Goal: Task Accomplishment & Management: Manage account settings

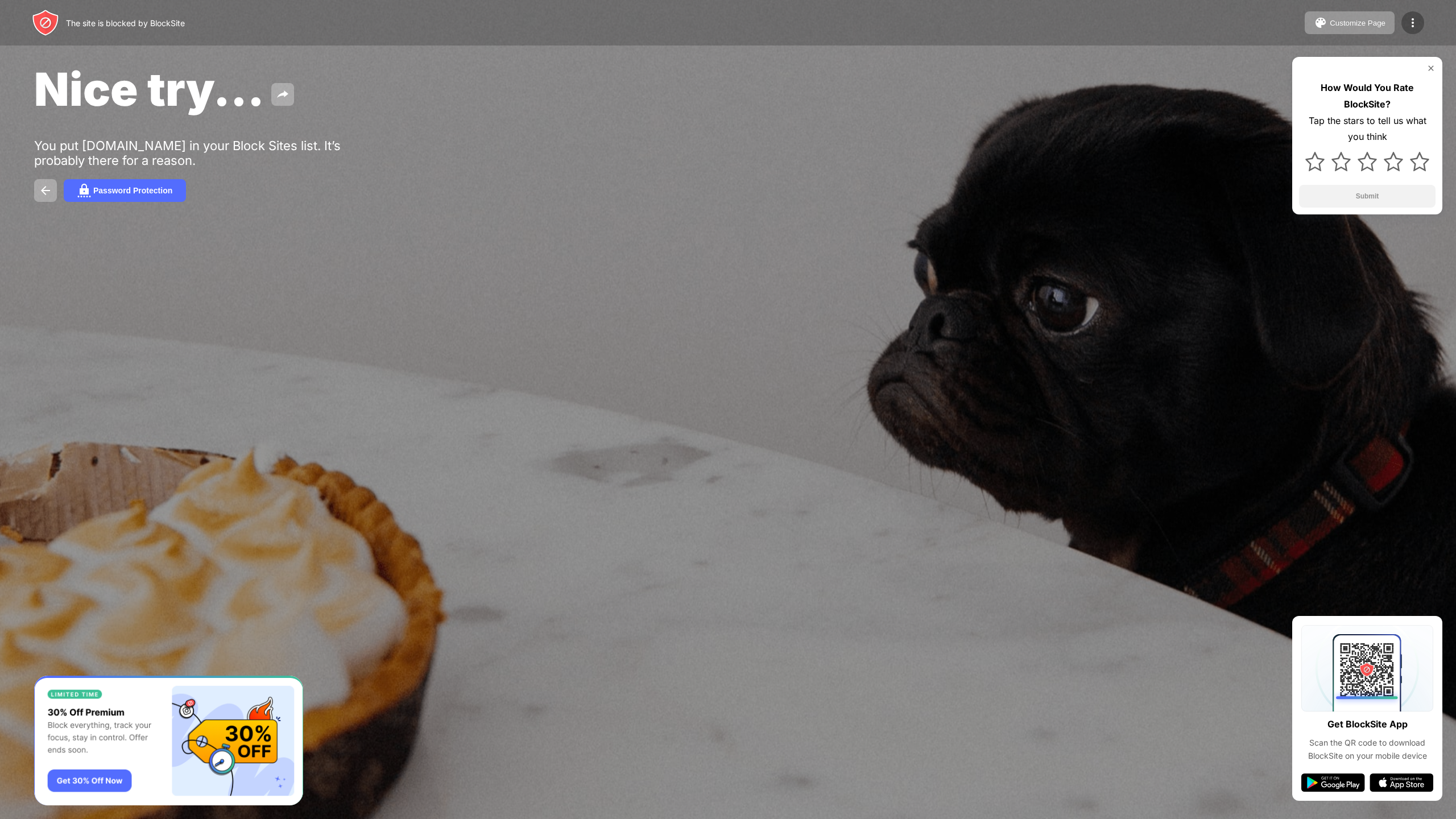
click at [1418, 20] on img at bounding box center [1413, 23] width 14 height 14
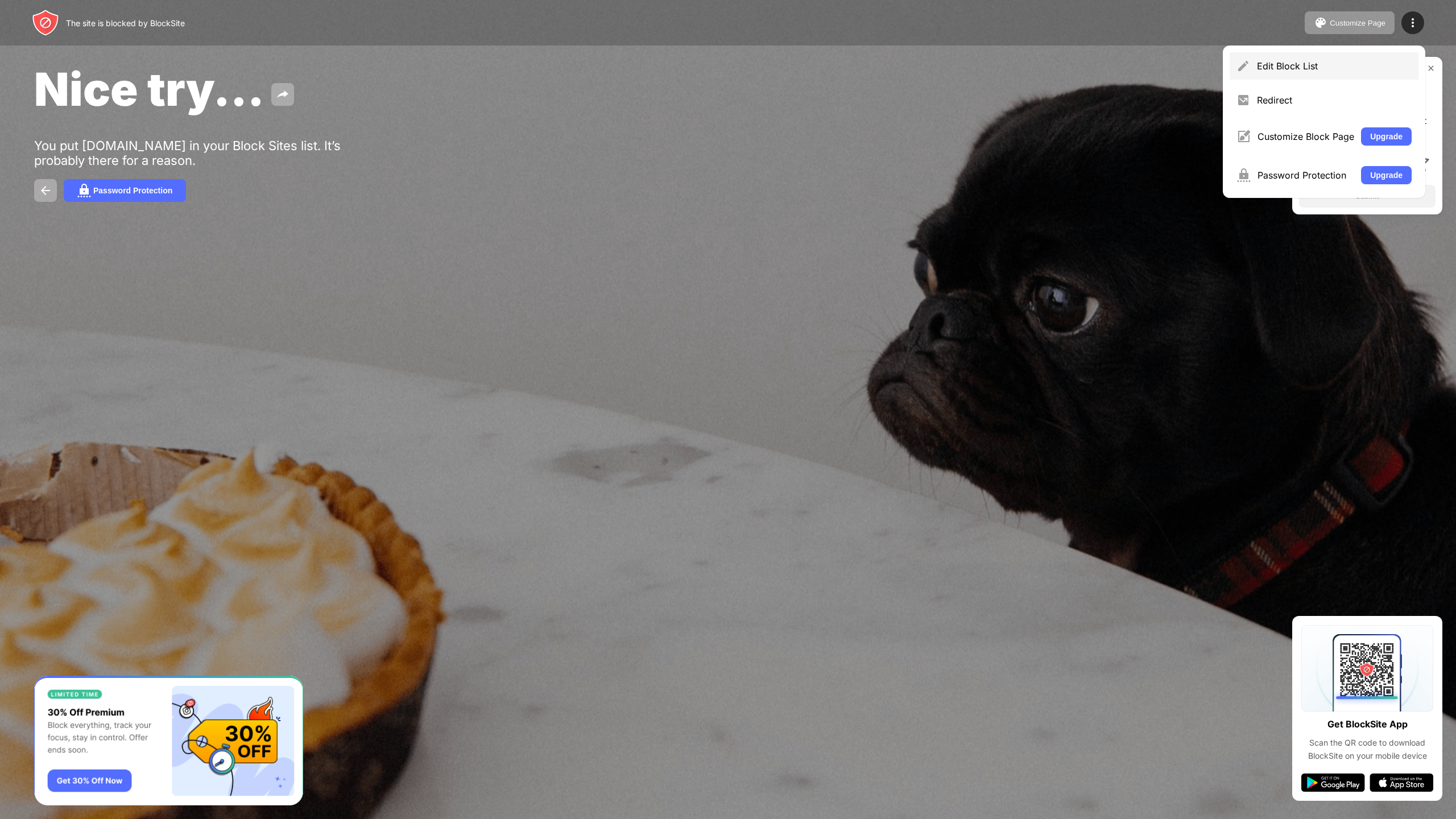
click at [1308, 72] on div "Edit Block List" at bounding box center [1324, 66] width 189 height 27
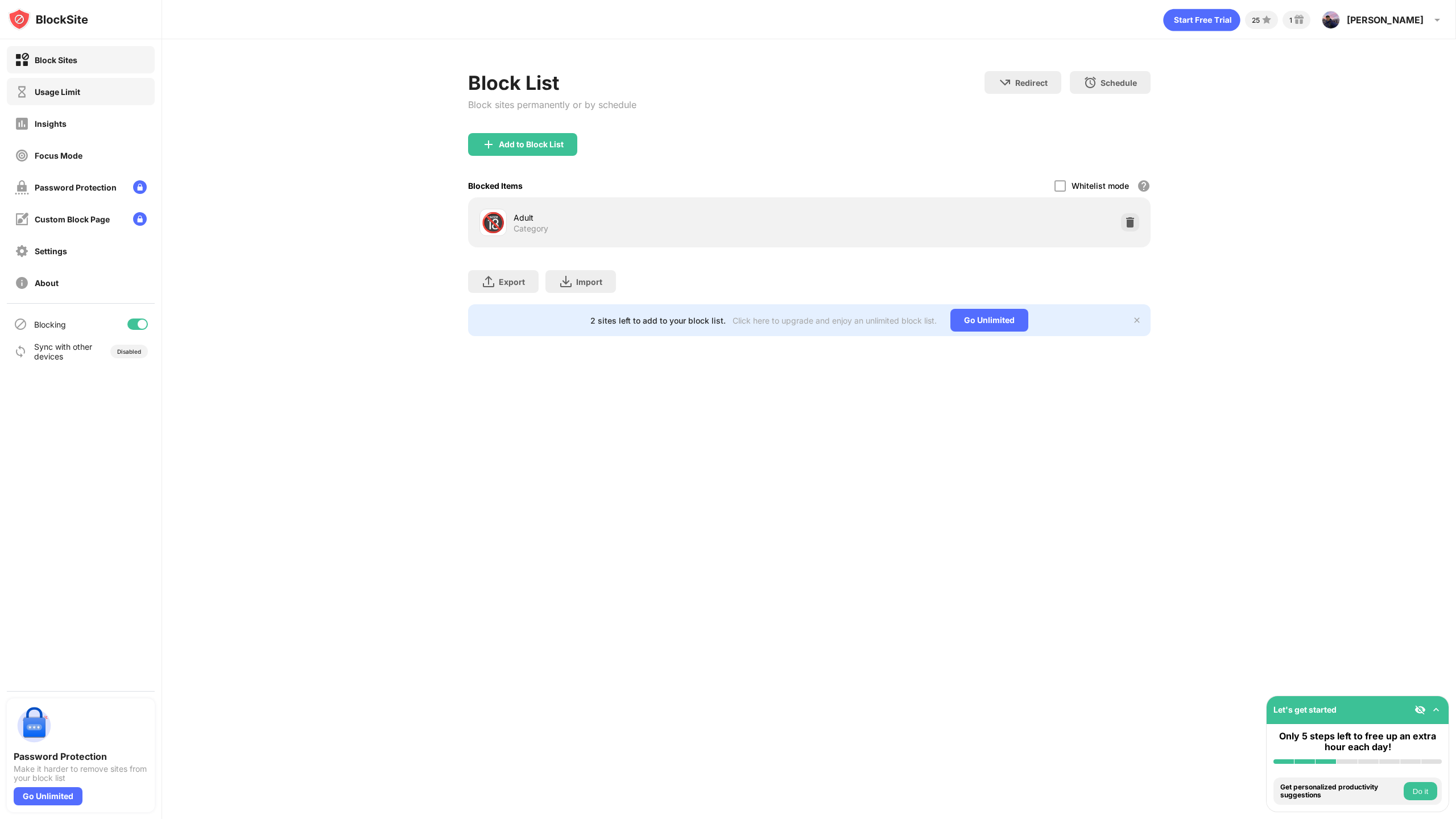
click at [56, 91] on div "Usage Limit" at bounding box center [57, 92] width 46 height 10
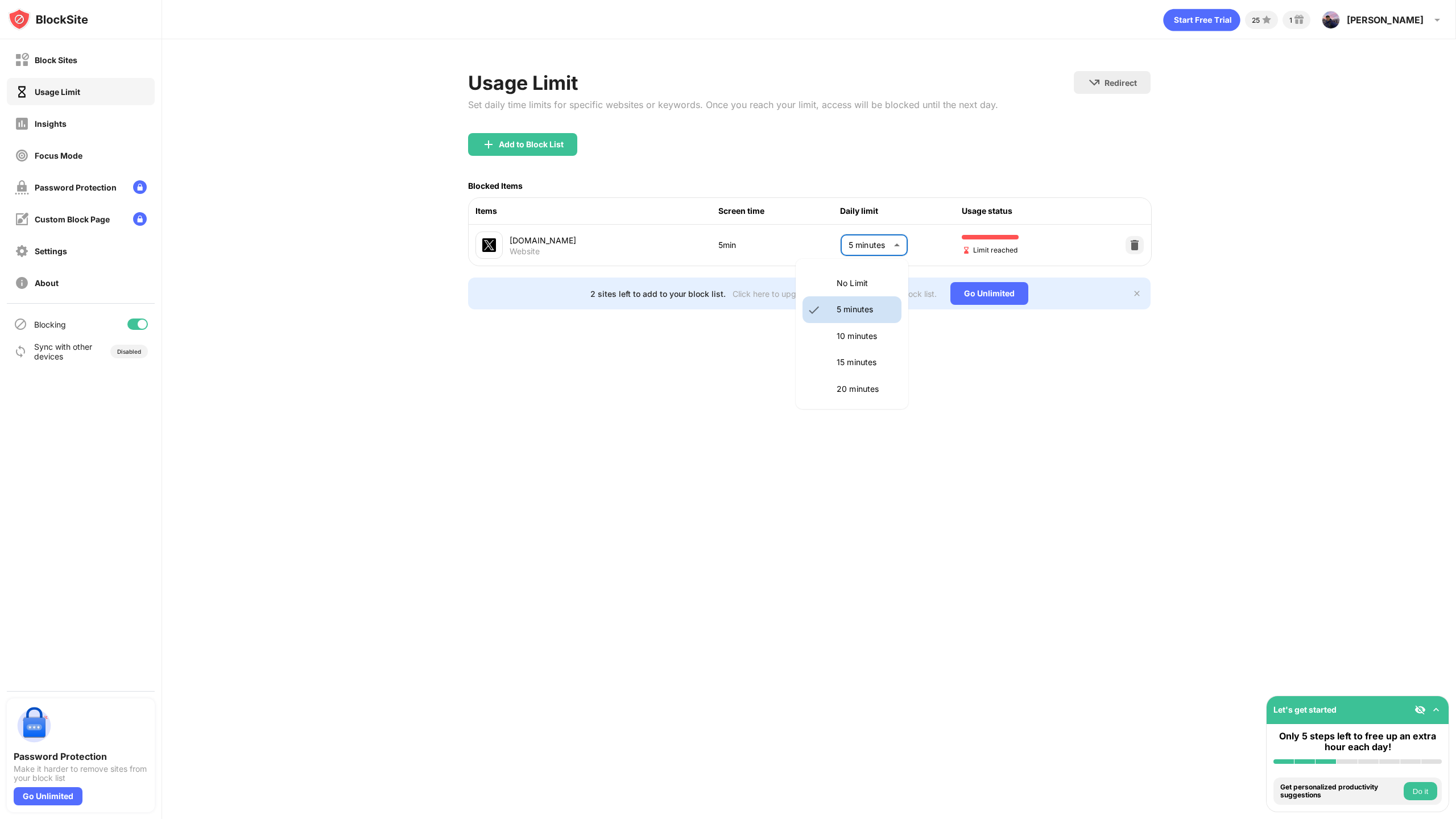
click at [863, 241] on body "Block Sites Usage Limit Insights Focus Mode Password Protection Custom Block Pa…" at bounding box center [728, 409] width 1456 height 819
click at [837, 338] on p "10 minutes" at bounding box center [865, 336] width 58 height 12
type input "**"
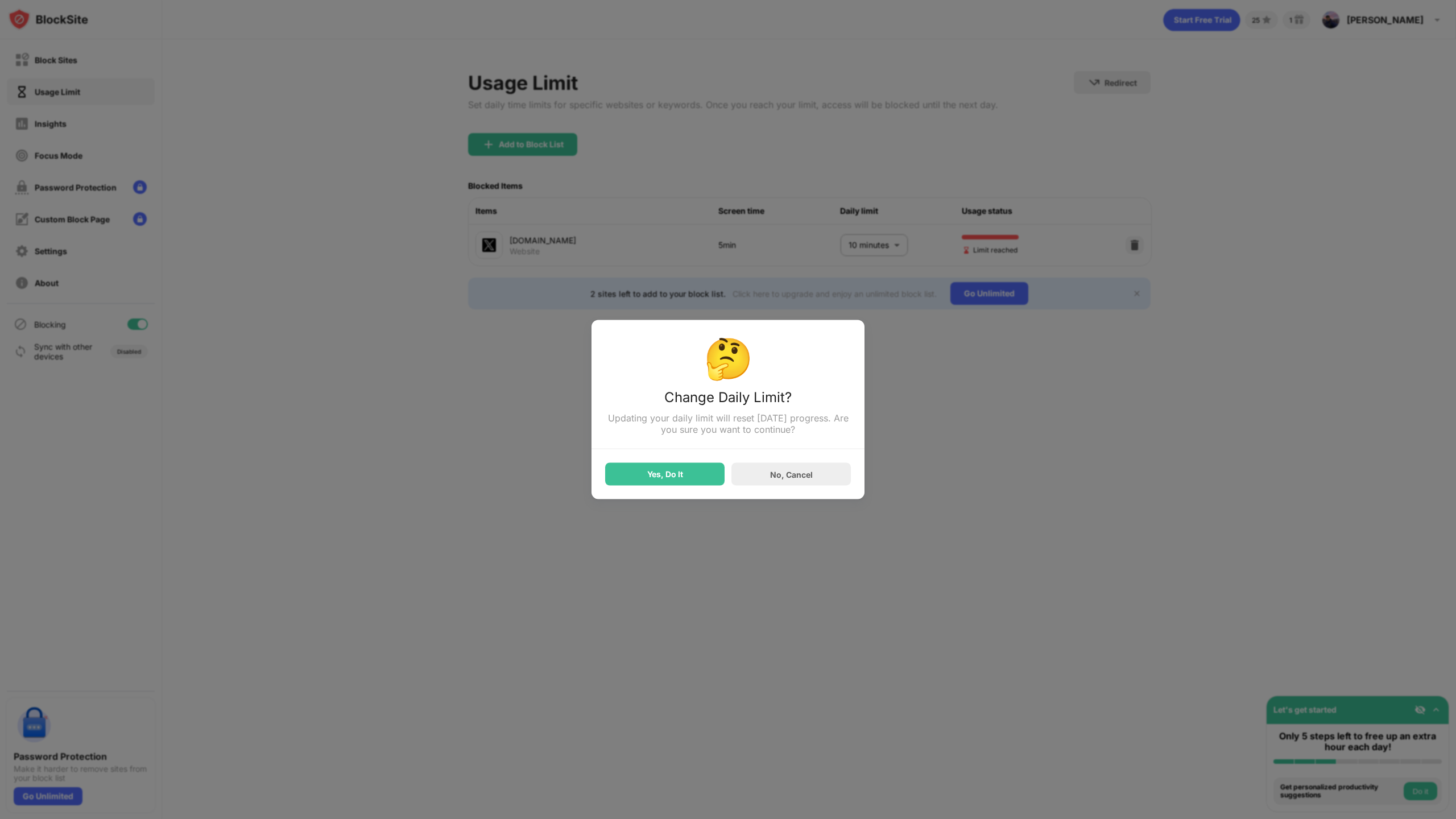
click at [672, 497] on div "🤔 Change Daily Limit? Updating your daily limit will reset [DATE] progress. Are…" at bounding box center [728, 410] width 273 height 179
click at [683, 486] on div "Yes, Do It" at bounding box center [664, 474] width 119 height 23
